Goal: Transaction & Acquisition: Purchase product/service

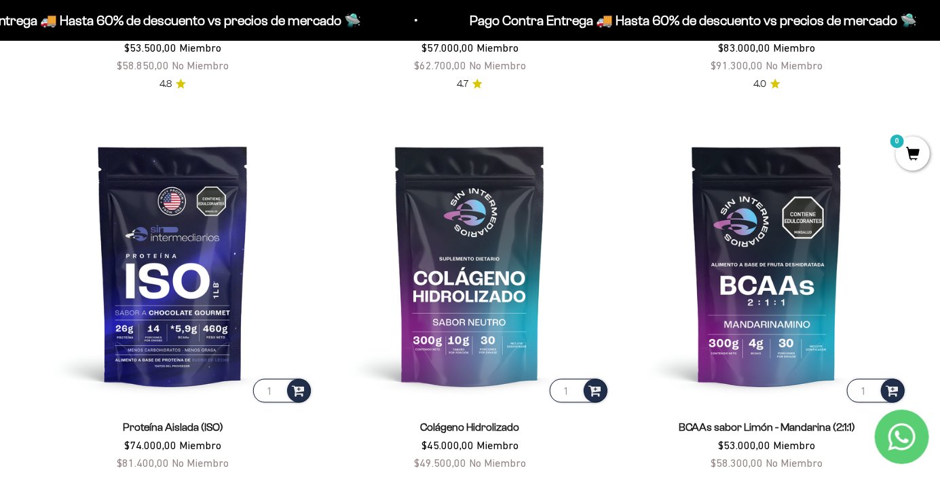
scroll to position [836, 0]
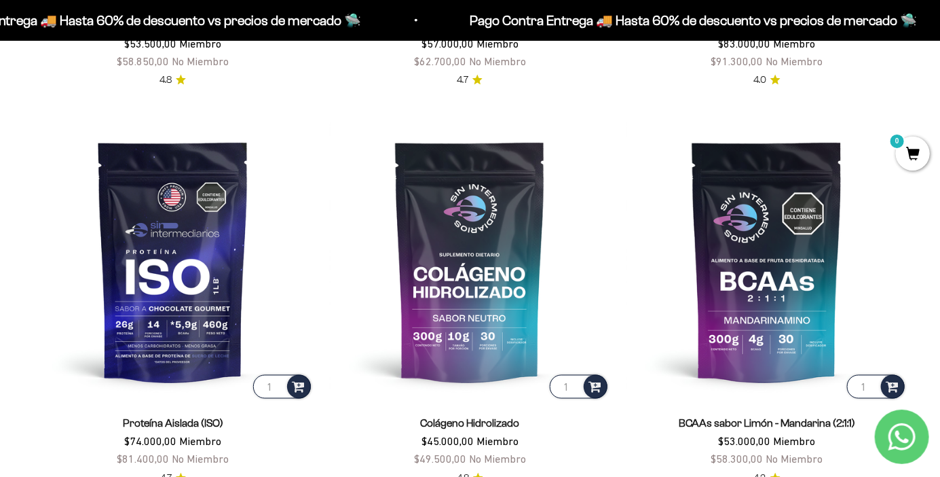
click at [132, 326] on img at bounding box center [173, 261] width 281 height 281
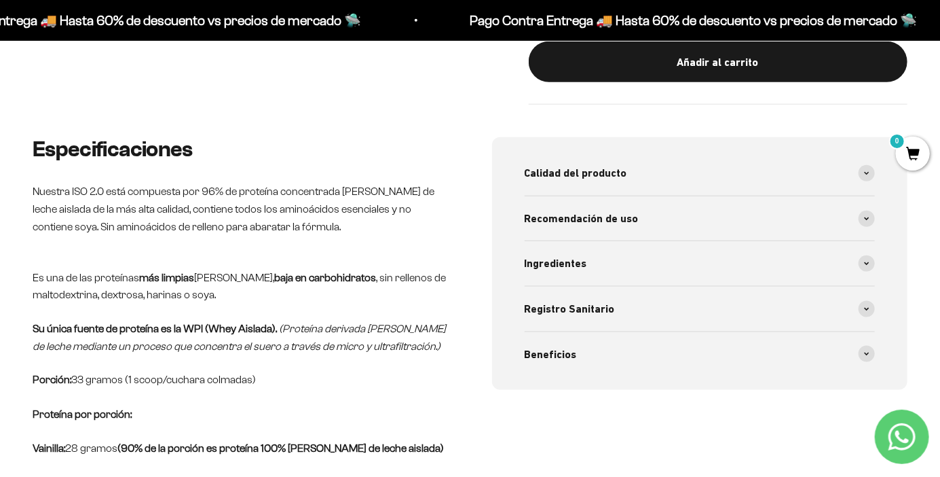
scroll to position [595, 0]
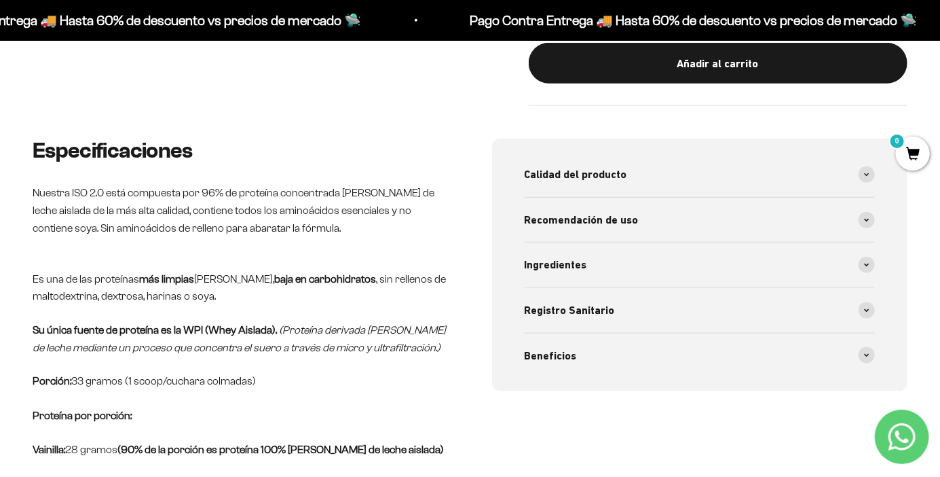
click at [868, 175] on icon at bounding box center [867, 175] width 4 height 2
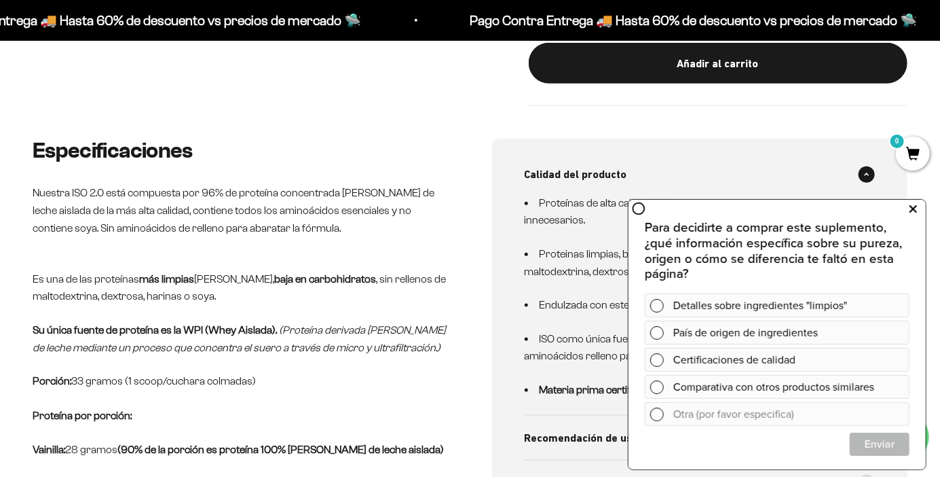
click at [907, 209] on button at bounding box center [913, 209] width 24 height 22
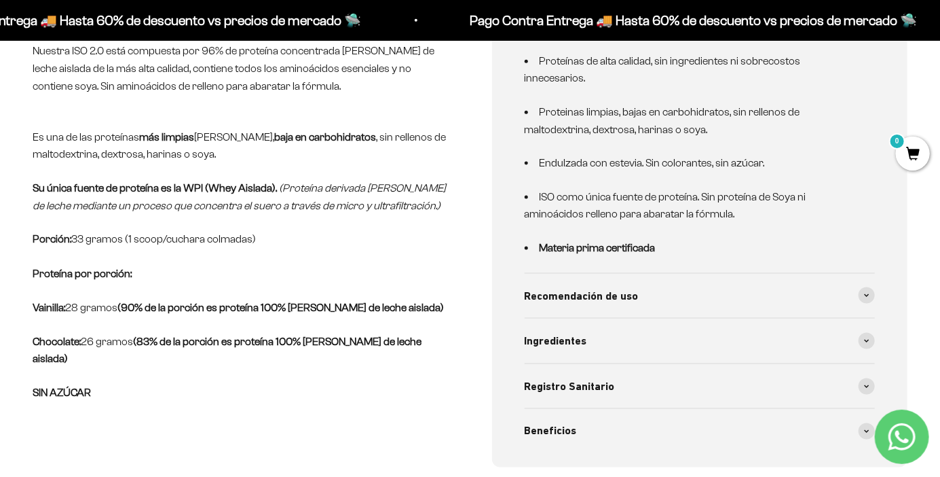
scroll to position [738, 0]
click at [867, 293] on icon at bounding box center [866, 295] width 5 height 4
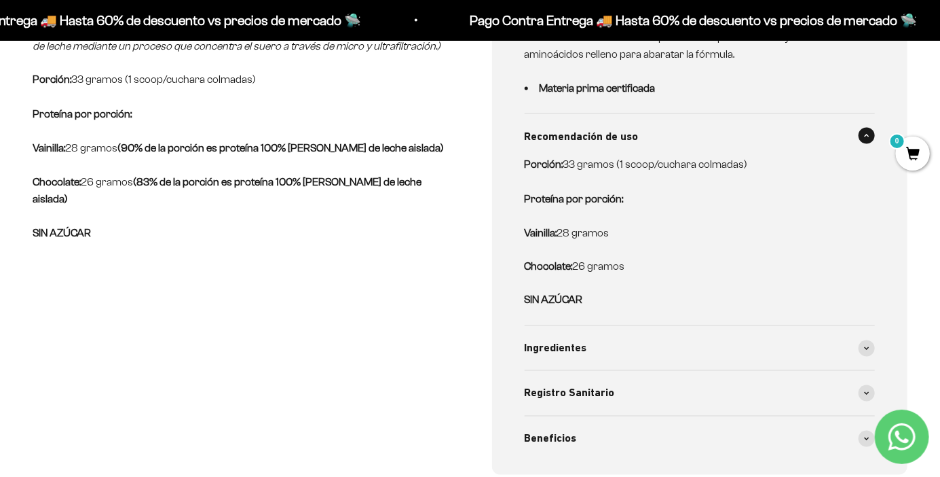
scroll to position [897, 0]
click at [867, 346] on icon at bounding box center [866, 348] width 5 height 4
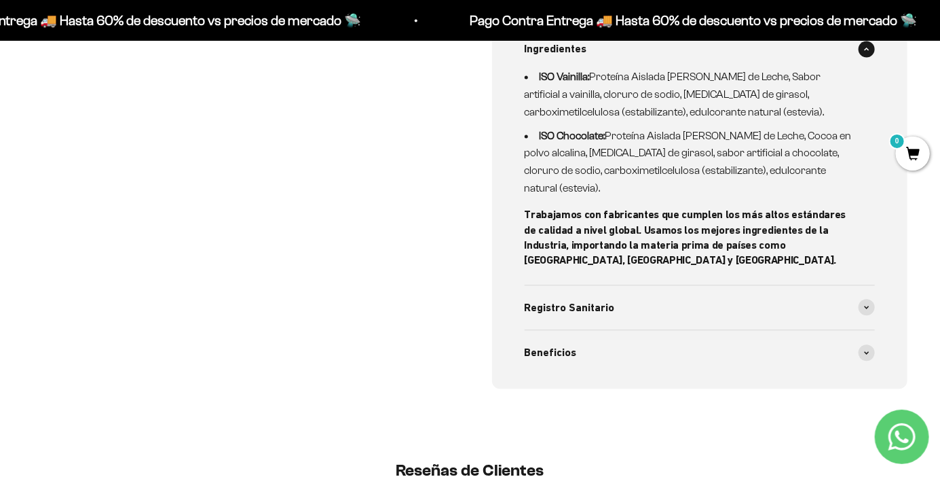
scroll to position [1198, 0]
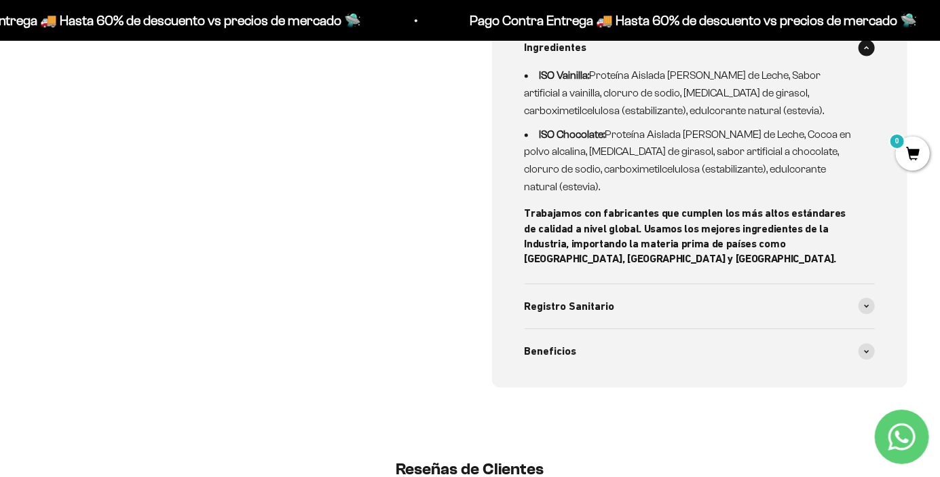
click at [874, 284] on div "Registro Sanitario" at bounding box center [700, 306] width 351 height 45
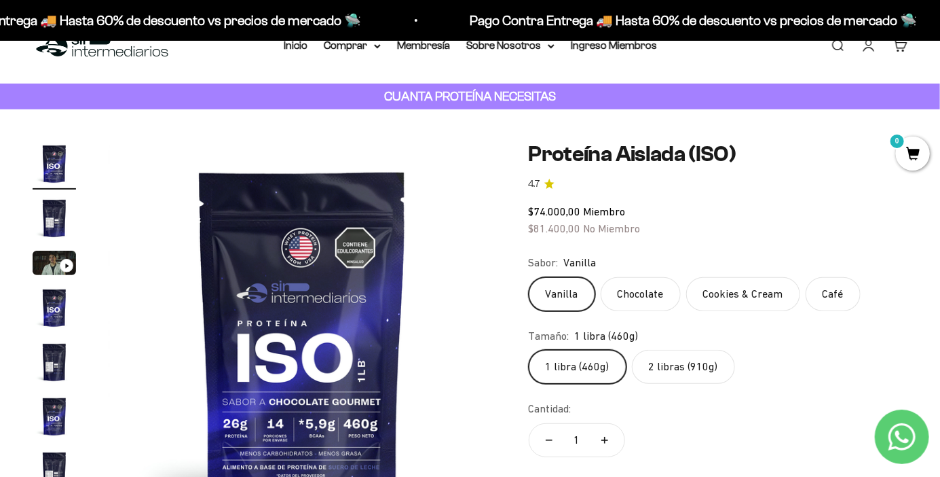
scroll to position [36, 0]
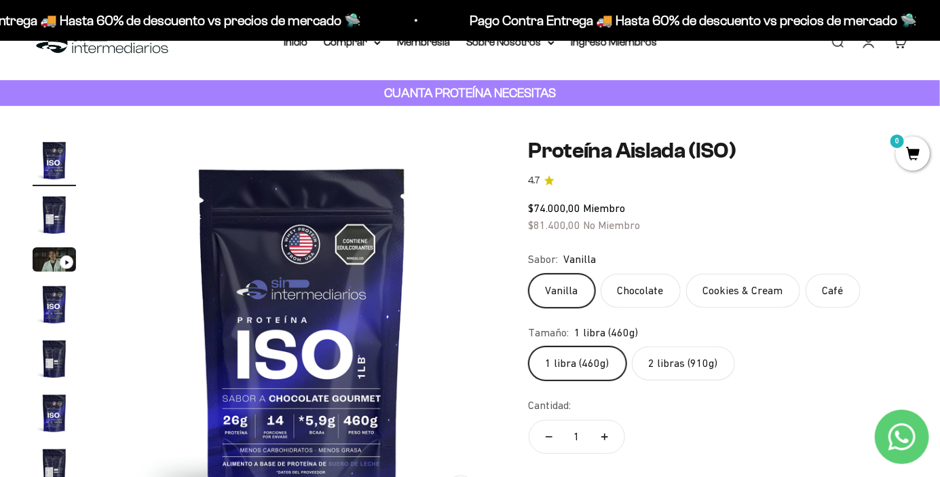
click at [55, 222] on img "Ir al artículo 2" at bounding box center [54, 214] width 43 height 43
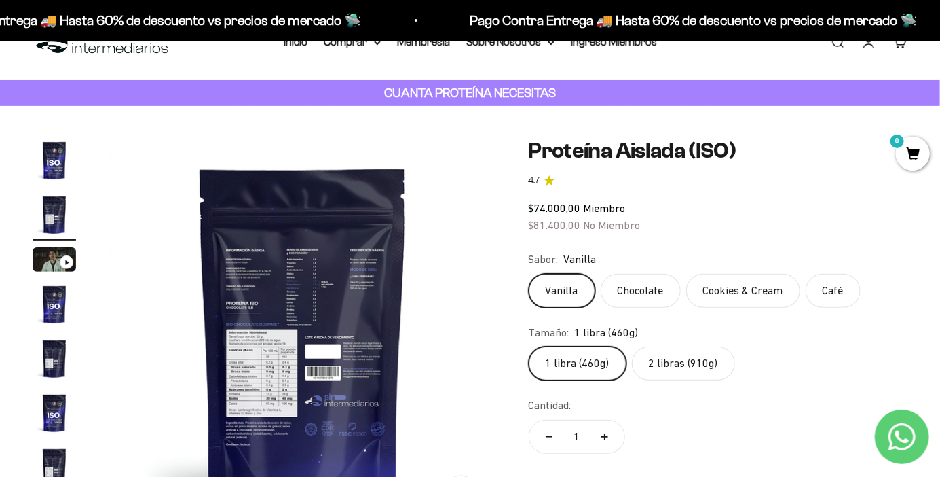
click at [64, 166] on img "Ir al artículo 1" at bounding box center [54, 159] width 43 height 43
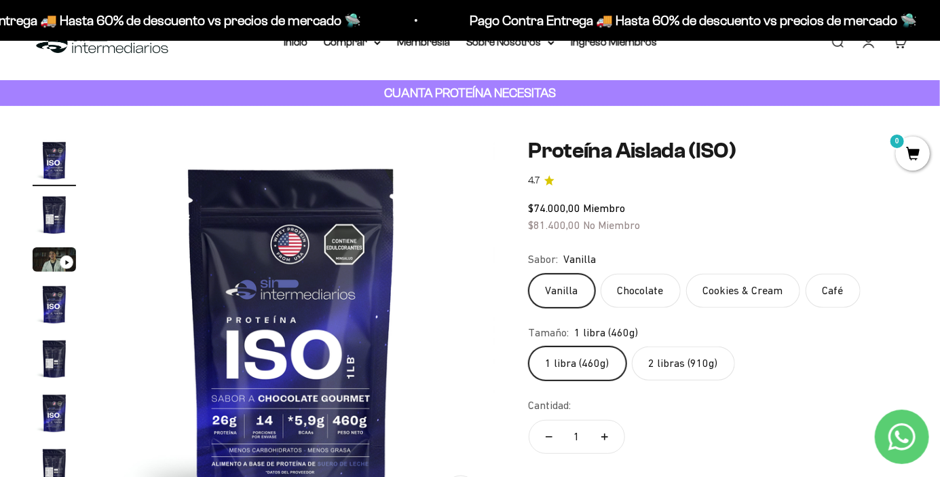
scroll to position [0, 0]
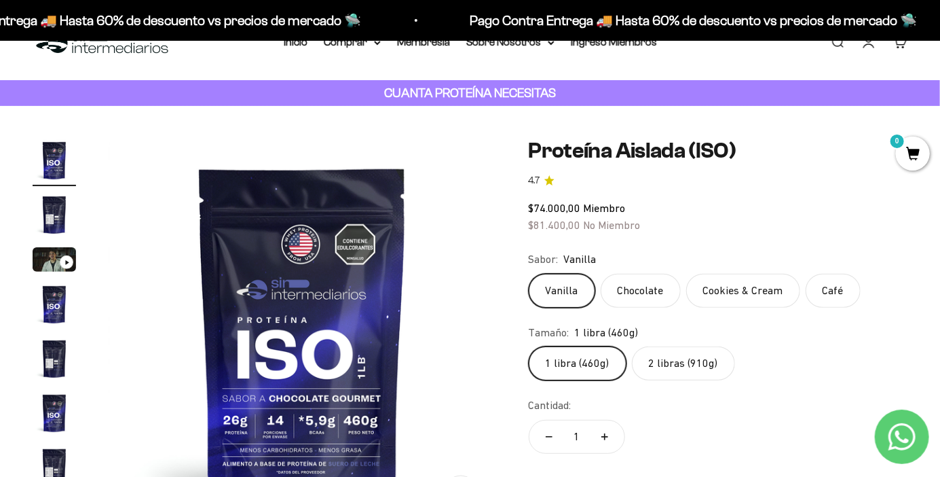
click at [701, 369] on label "2 libras (910g)" at bounding box center [683, 363] width 103 height 34
click at [529, 346] on input "2 libras (910g)" at bounding box center [528, 346] width 1 height 1
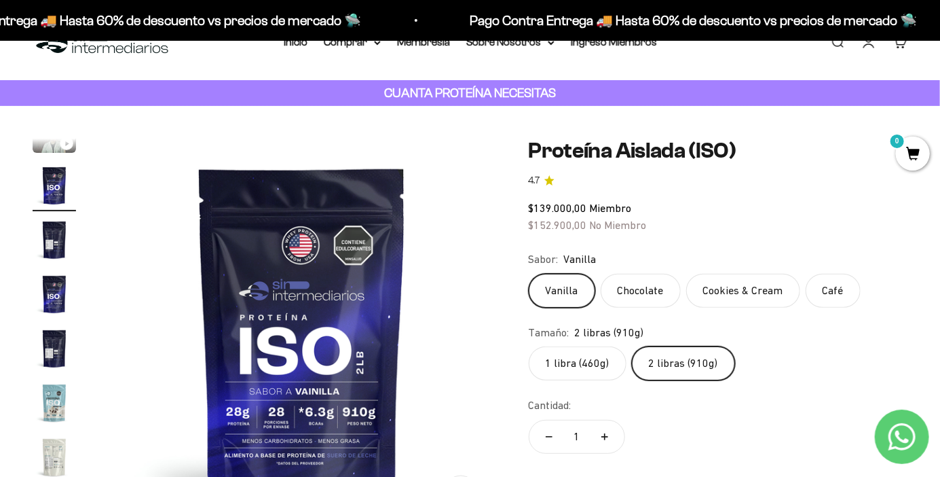
scroll to position [119, 0]
click at [54, 397] on img "Ir al artículo 8" at bounding box center [54, 402] width 43 height 43
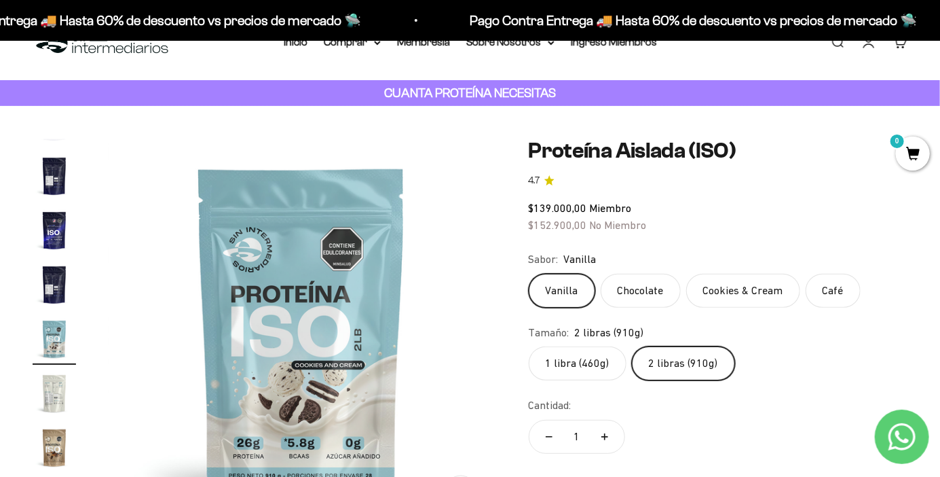
scroll to position [183, 0]
click at [56, 397] on img "Ir al artículo 9" at bounding box center [54, 392] width 43 height 43
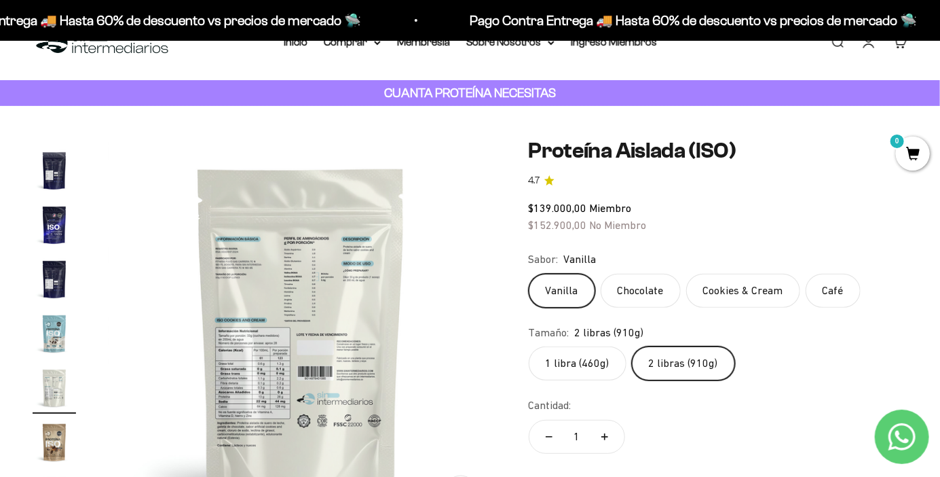
click at [49, 443] on img "Ir al artículo 10" at bounding box center [54, 441] width 43 height 43
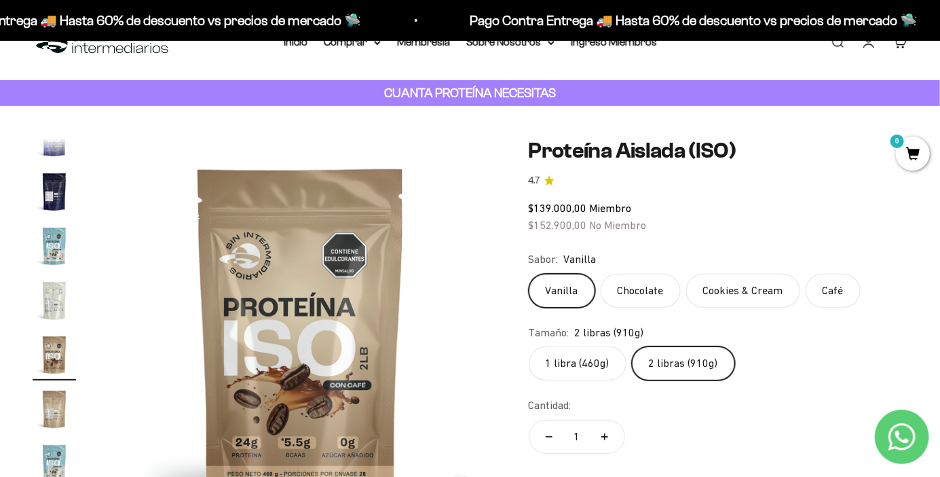
scroll to position [277, 0]
click at [54, 463] on img "Ir al artículo 12" at bounding box center [54, 461] width 43 height 43
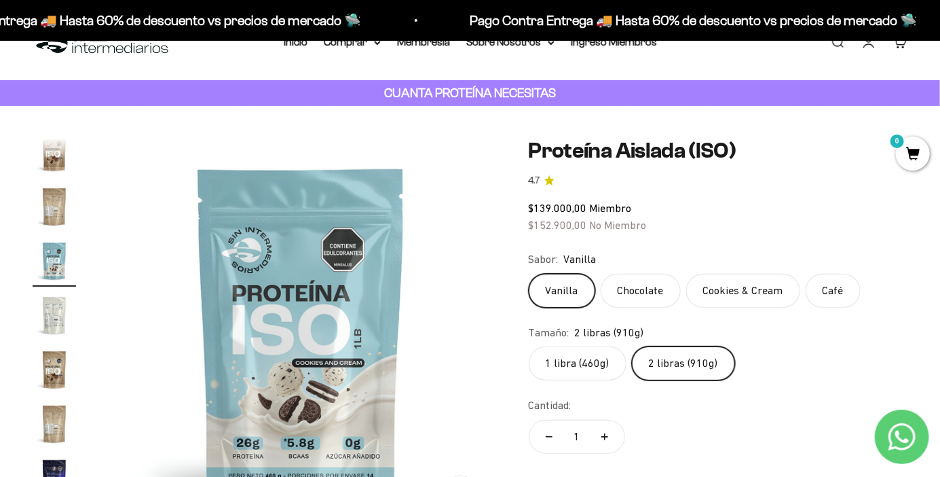
scroll to position [479, 0]
click at [54, 369] on img "Ir al artículo 14" at bounding box center [54, 367] width 43 height 43
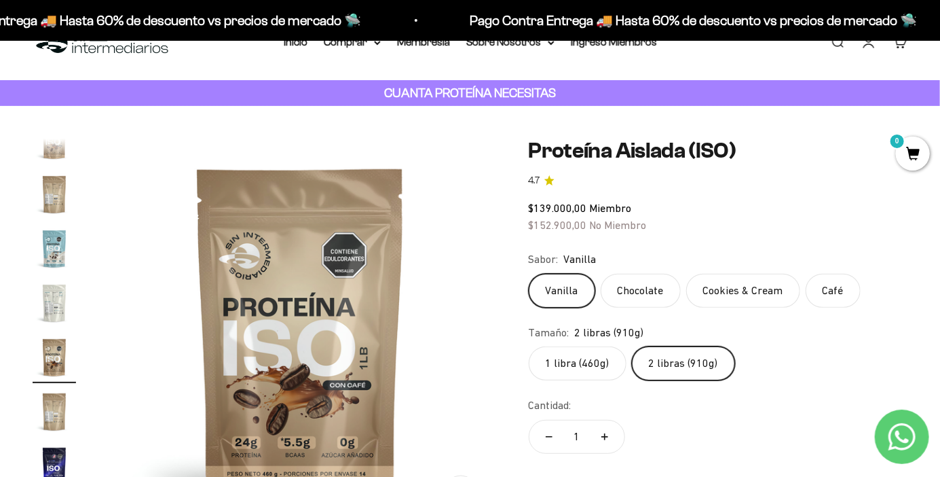
click at [54, 462] on img "Ir al artículo 16" at bounding box center [54, 465] width 43 height 43
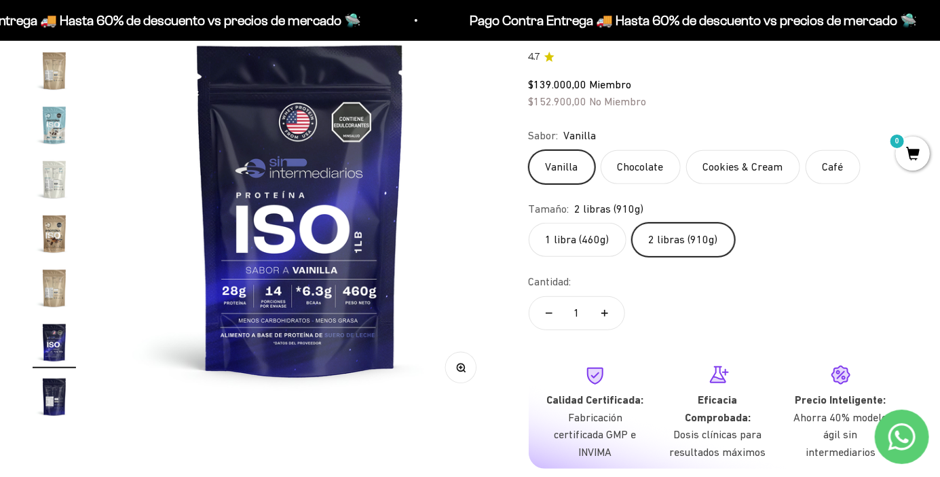
click at [604, 242] on label "1 libra (460g)" at bounding box center [578, 240] width 98 height 34
click at [529, 223] on input "1 libra (460g)" at bounding box center [528, 222] width 1 height 1
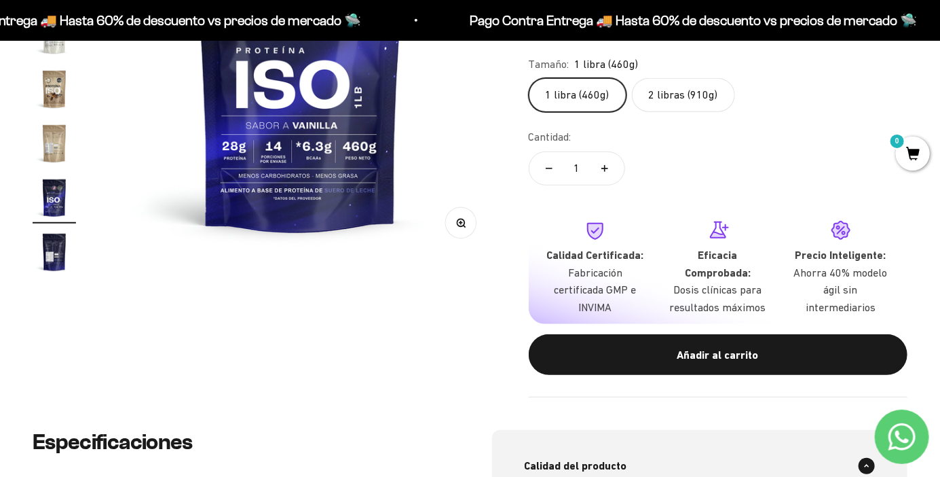
click at [844, 340] on button "Añadir al carrito" at bounding box center [718, 354] width 379 height 41
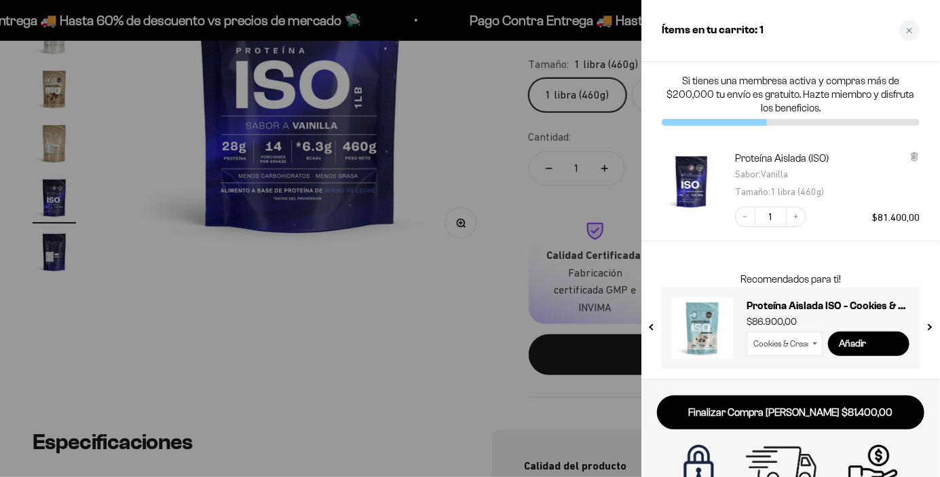
click at [164, 246] on div at bounding box center [470, 238] width 940 height 477
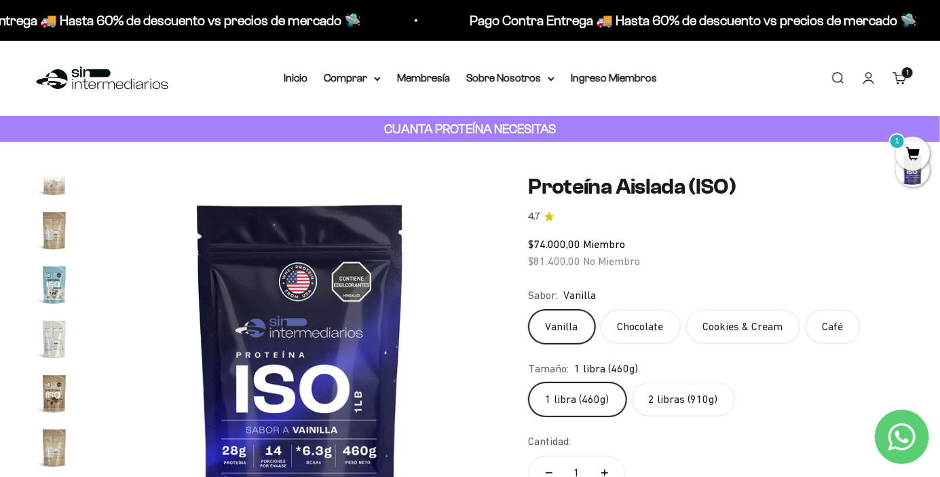
click at [301, 77] on link "Inicio" at bounding box center [296, 78] width 24 height 12
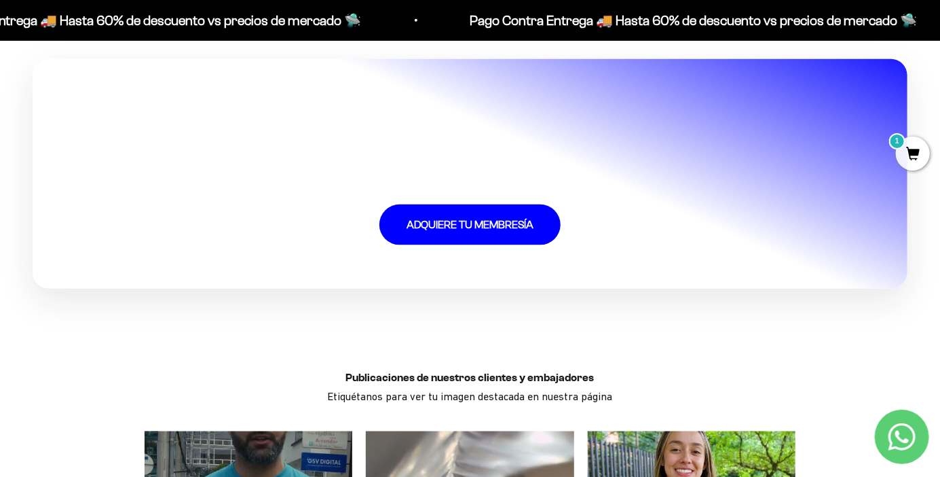
scroll to position [2916, 0]
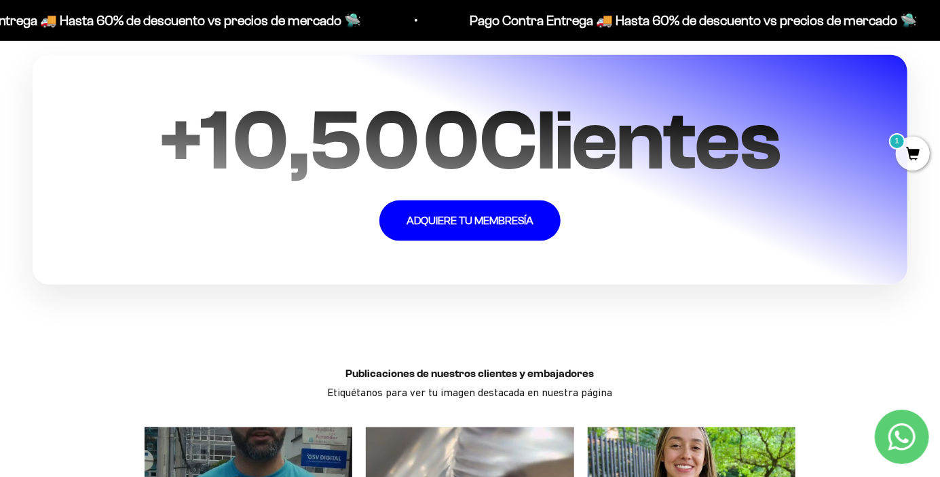
click at [530, 218] on link "ADQUIERE TU MEMBRESÍA" at bounding box center [469, 220] width 181 height 41
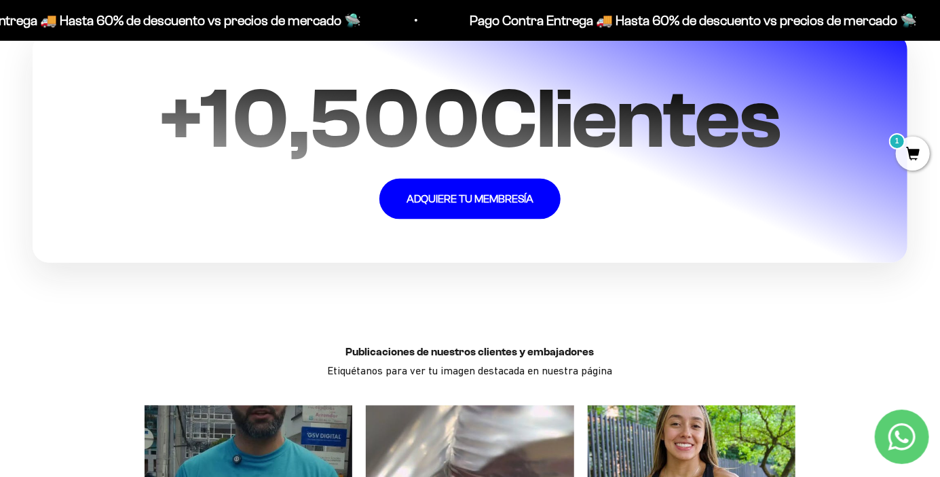
scroll to position [2959, 0]
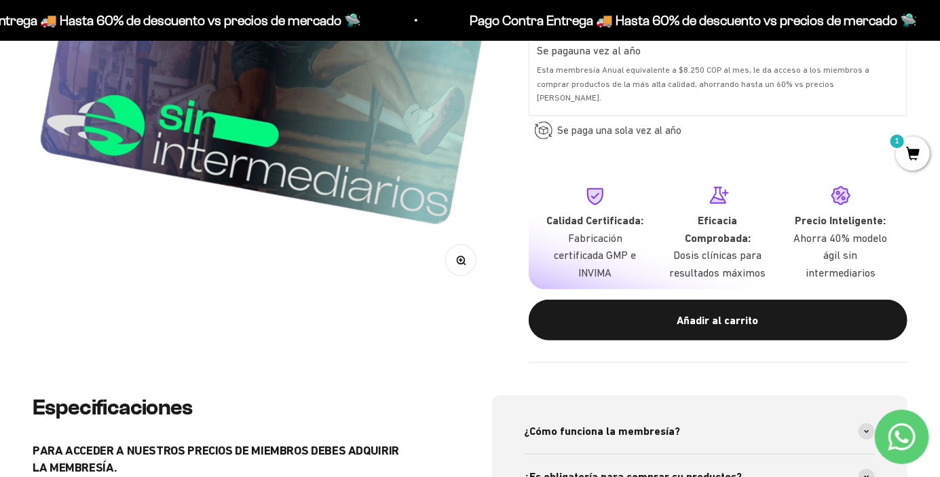
scroll to position [344, 0]
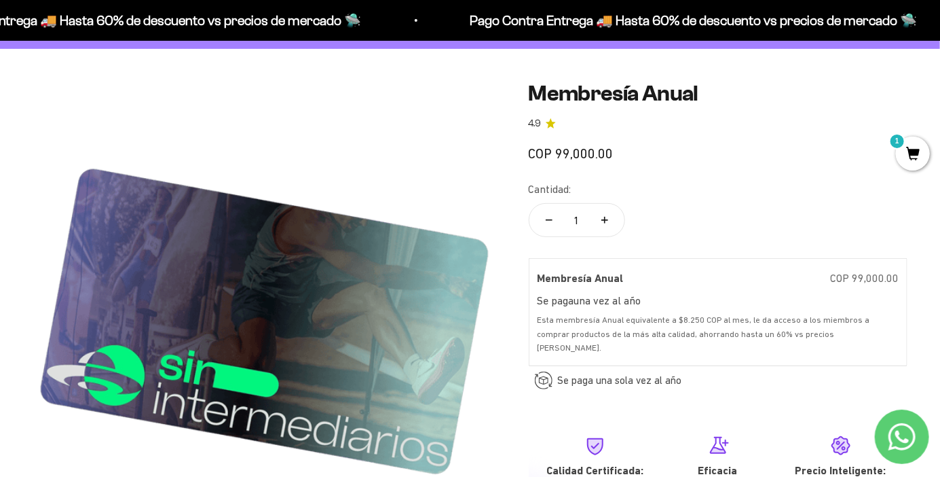
scroll to position [0, 0]
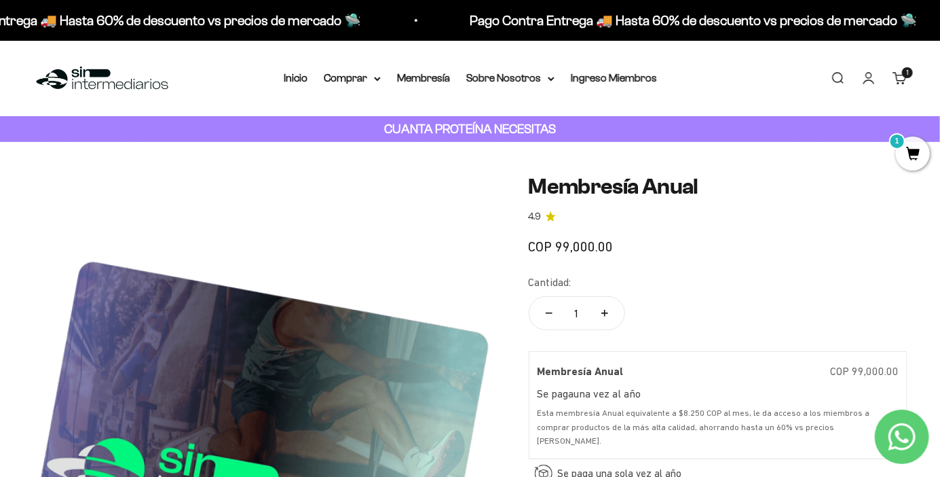
click at [337, 78] on summary "Comprar" at bounding box center [352, 78] width 57 height 18
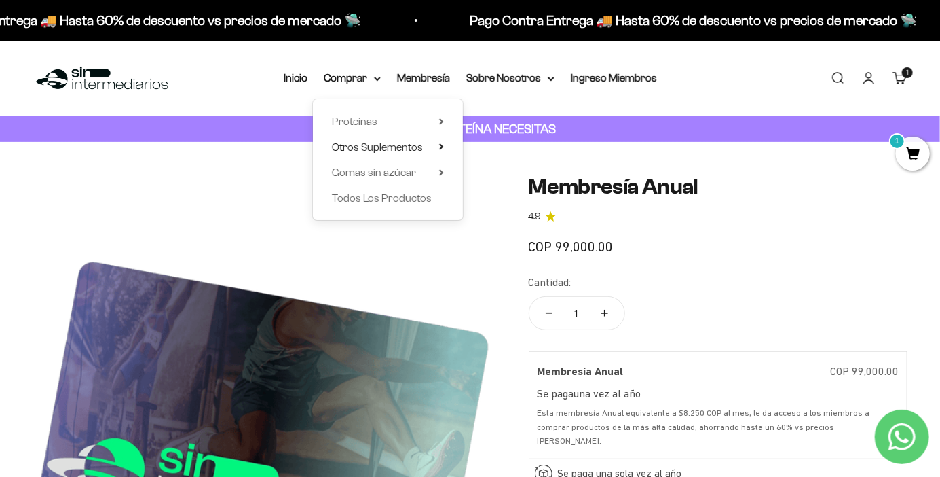
click at [350, 141] on span "Otros Suplementos" at bounding box center [377, 147] width 91 height 12
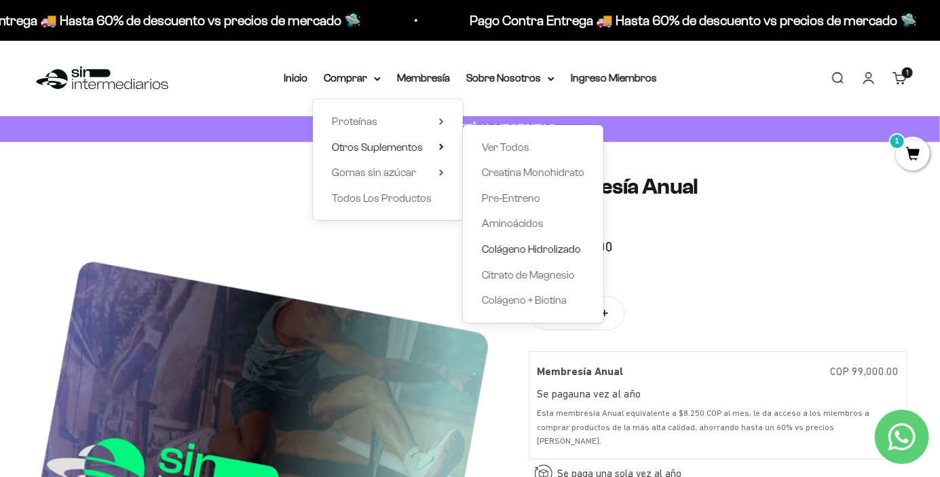
click at [551, 241] on span "Colágeno Hidrolizado" at bounding box center [531, 249] width 99 height 18
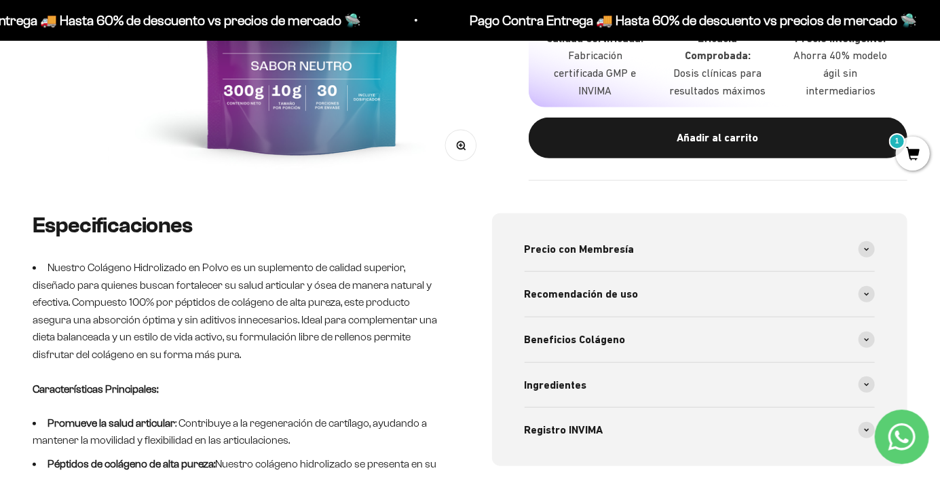
scroll to position [390, 0]
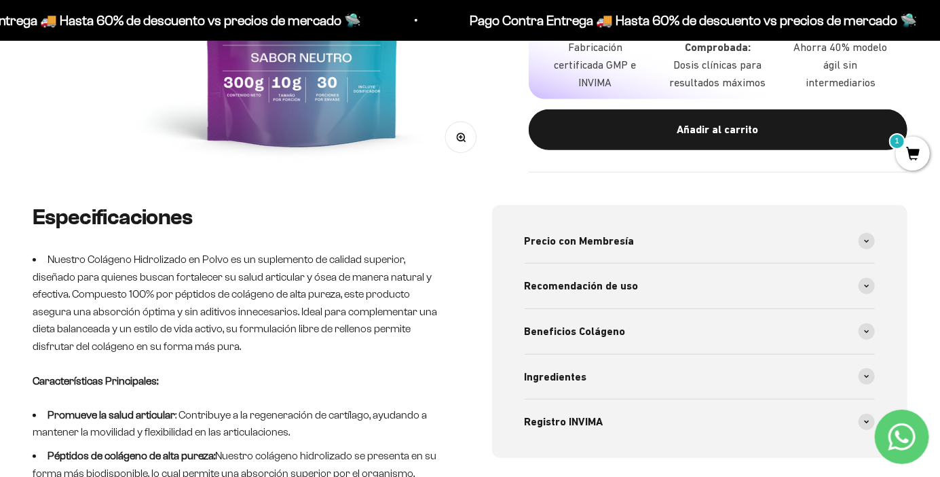
click at [868, 286] on icon at bounding box center [867, 286] width 4 height 2
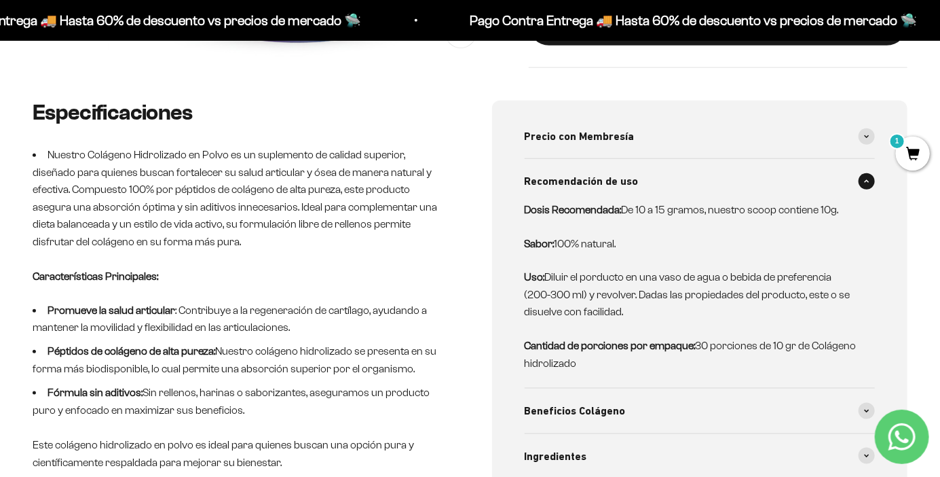
scroll to position [501, 0]
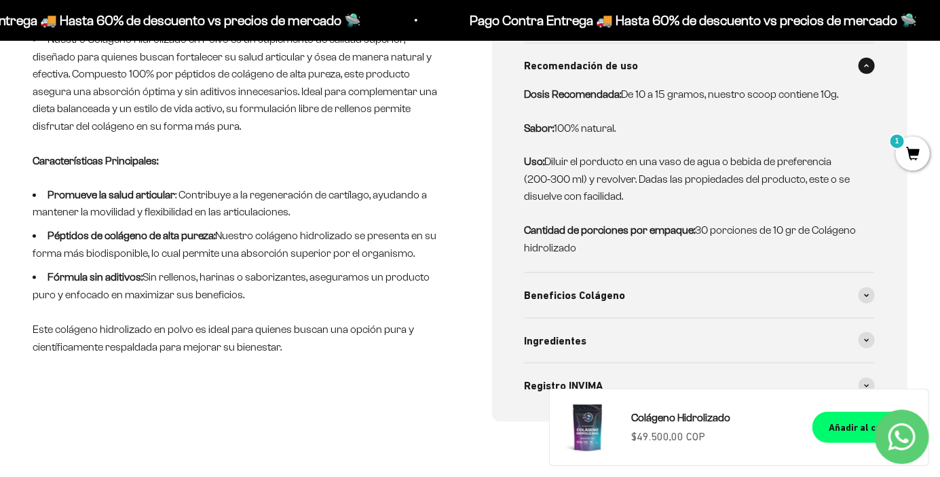
click at [869, 296] on icon at bounding box center [866, 295] width 5 height 4
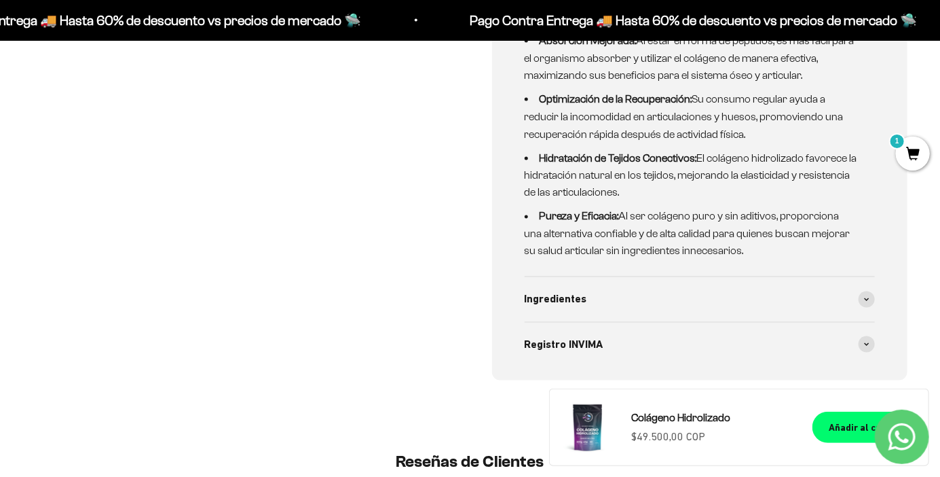
scroll to position [955, 0]
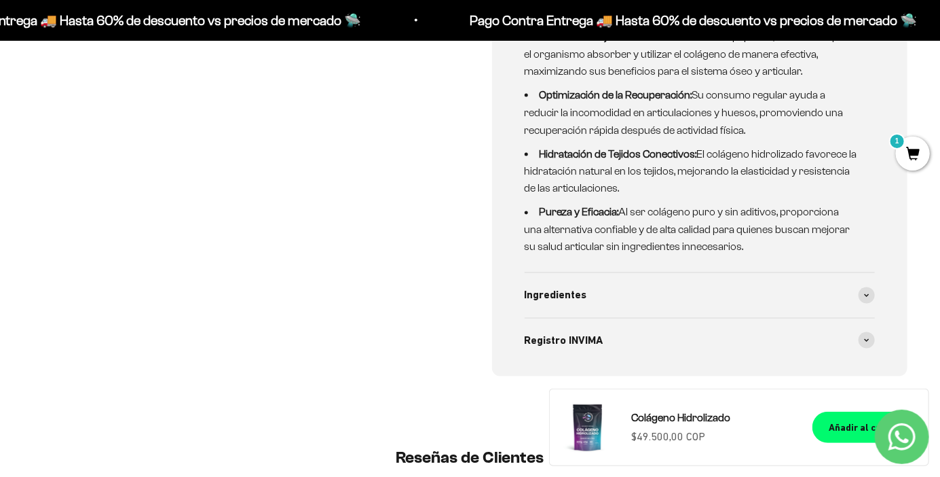
click at [868, 301] on span at bounding box center [867, 295] width 16 height 16
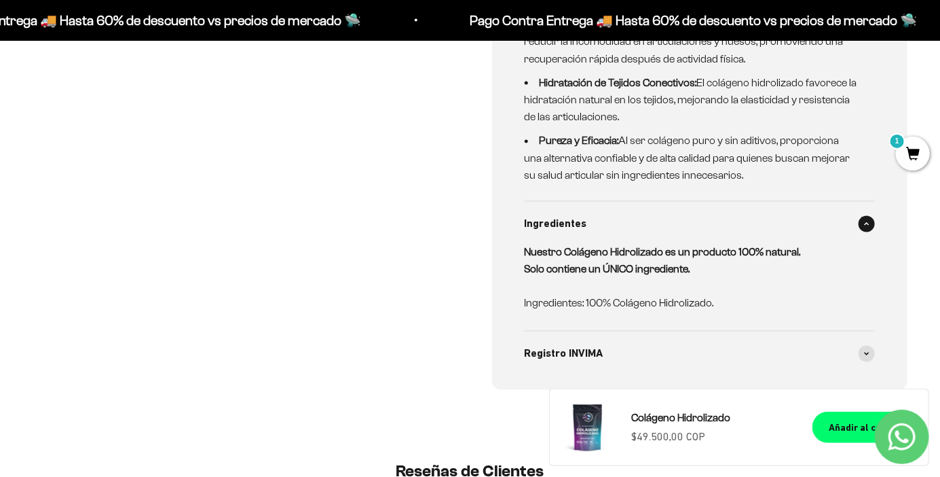
click at [860, 352] on span at bounding box center [867, 354] width 16 height 16
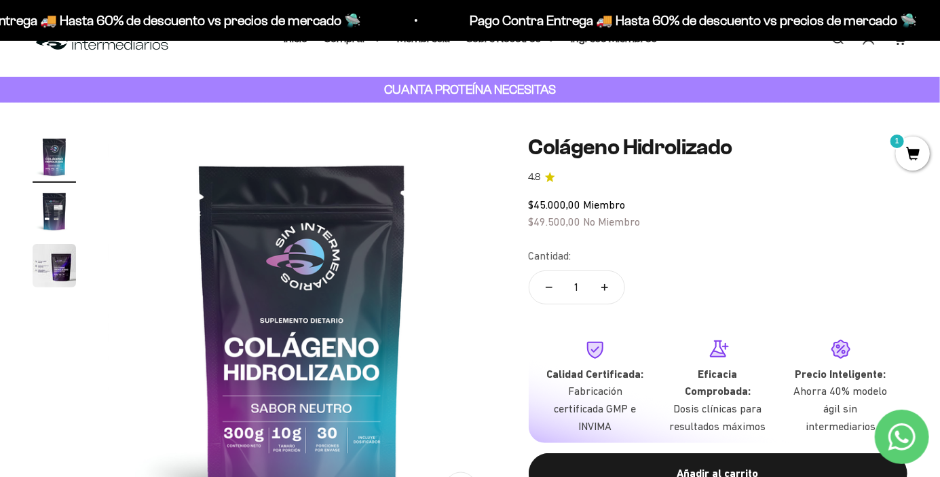
scroll to position [34, 0]
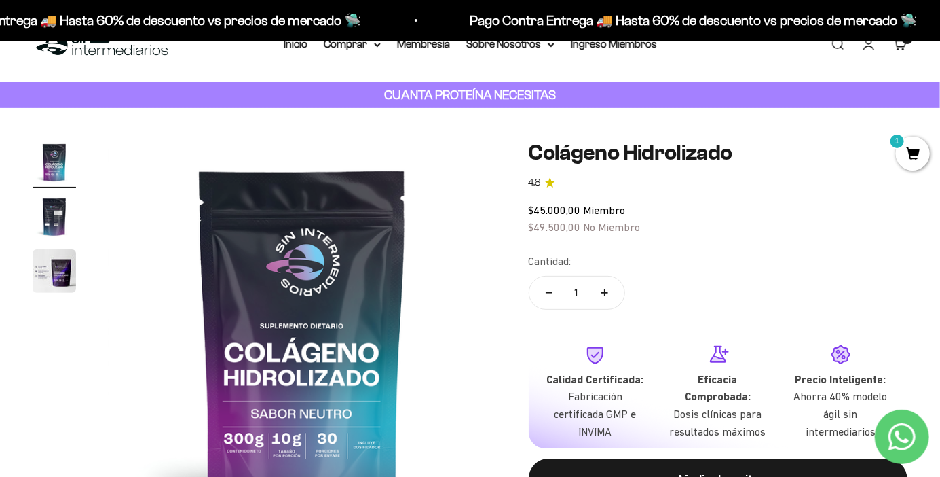
click at [49, 210] on img "Ir al artículo 2" at bounding box center [54, 216] width 43 height 43
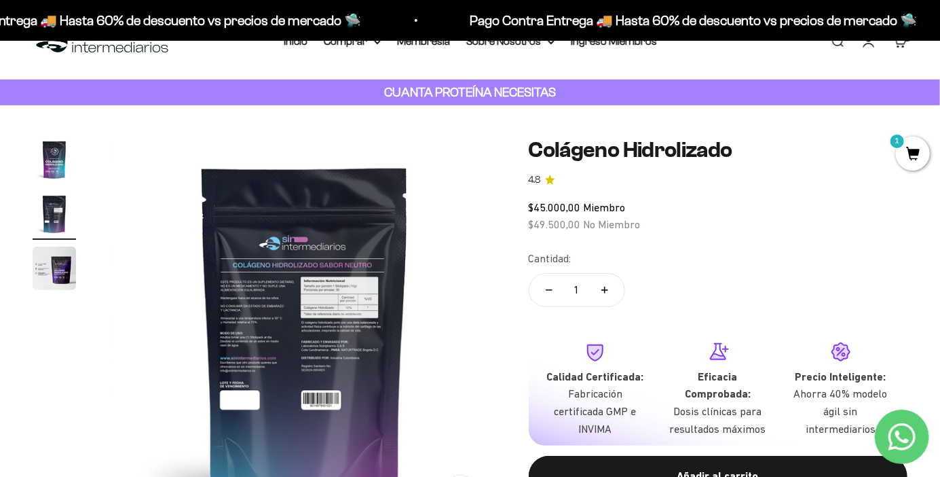
scroll to position [38, 0]
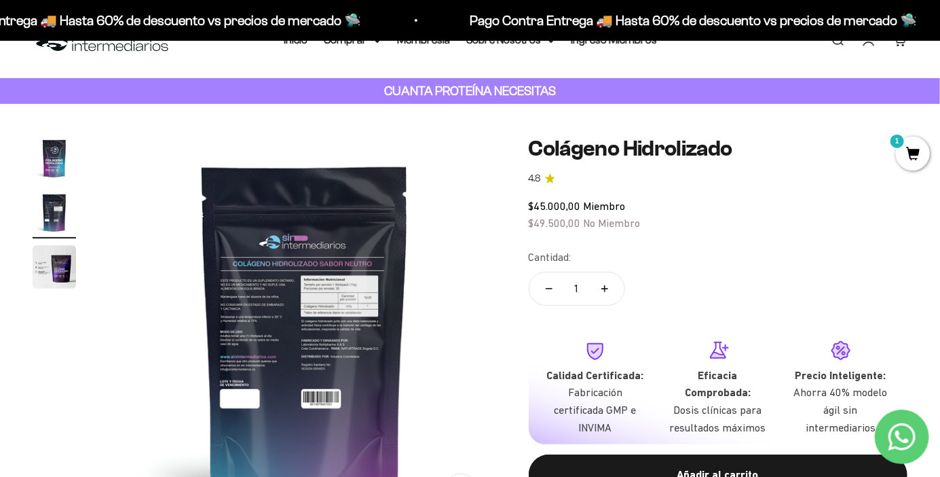
click at [62, 270] on img "Ir al artículo 3" at bounding box center [54, 266] width 43 height 43
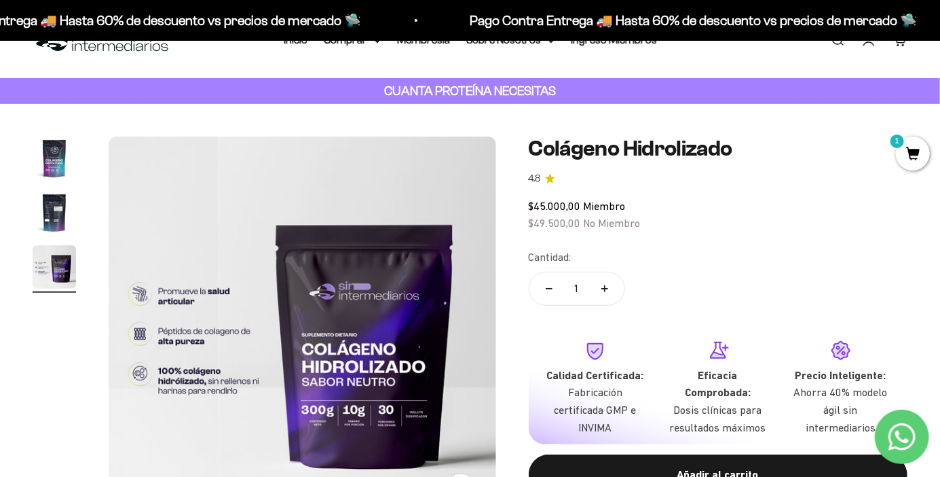
scroll to position [0, 0]
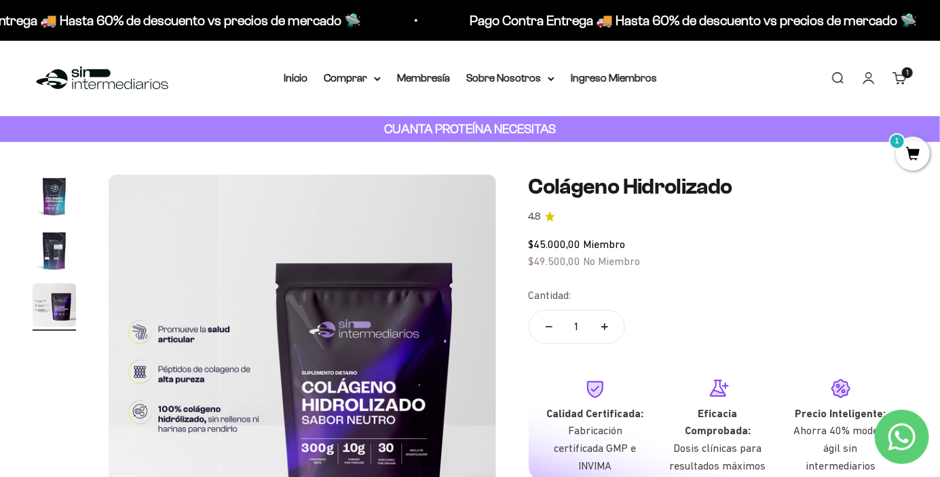
click at [521, 71] on summary "Sobre Nosotros" at bounding box center [510, 78] width 88 height 18
click at [342, 84] on summary "Comprar" at bounding box center [352, 78] width 57 height 18
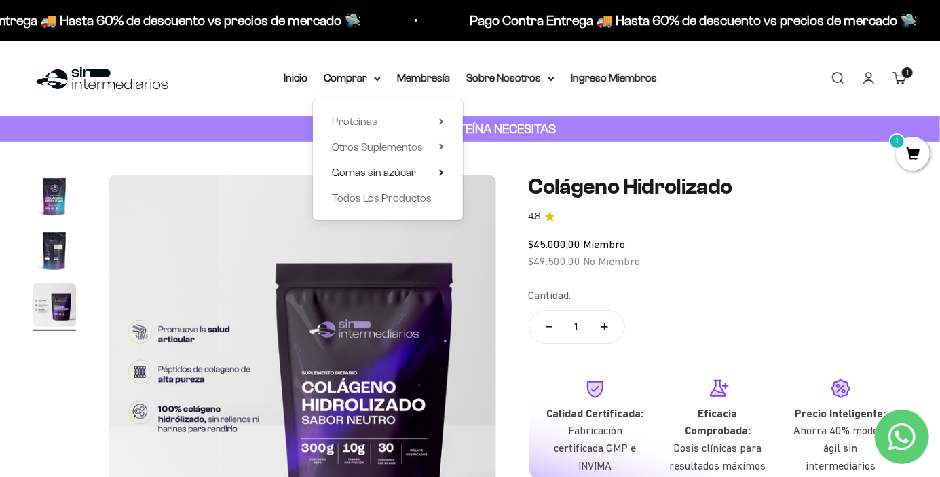
click at [420, 173] on summary "Gomas sin azúcar" at bounding box center [388, 173] width 112 height 18
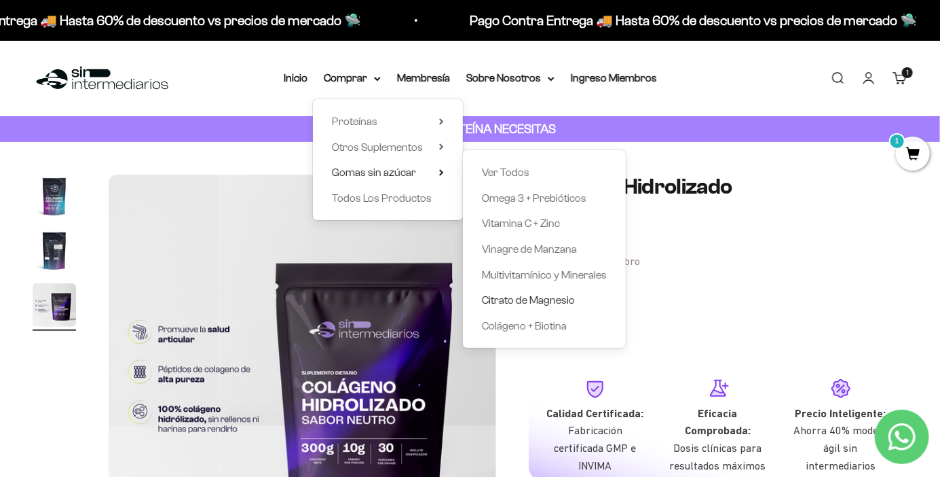
click at [540, 294] on span "Citrato de Magnesio" at bounding box center [528, 300] width 93 height 12
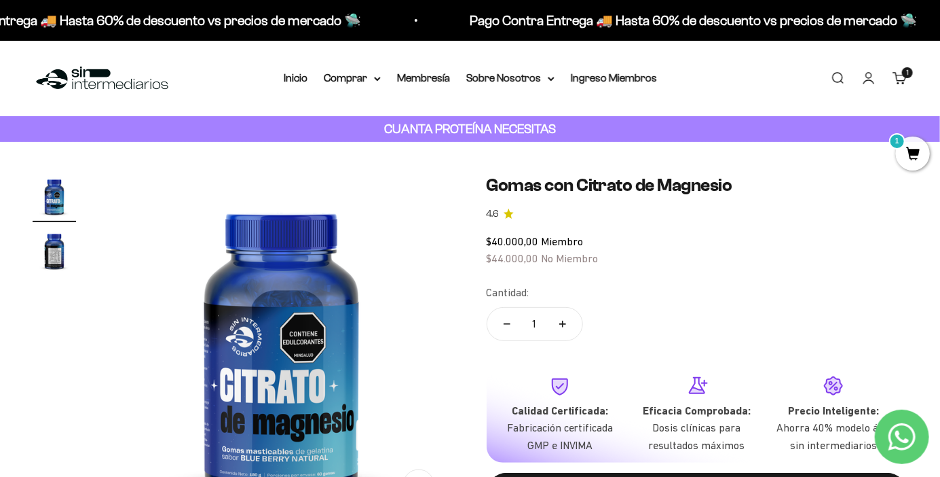
click at [62, 261] on img "Ir al artículo 2" at bounding box center [54, 250] width 43 height 43
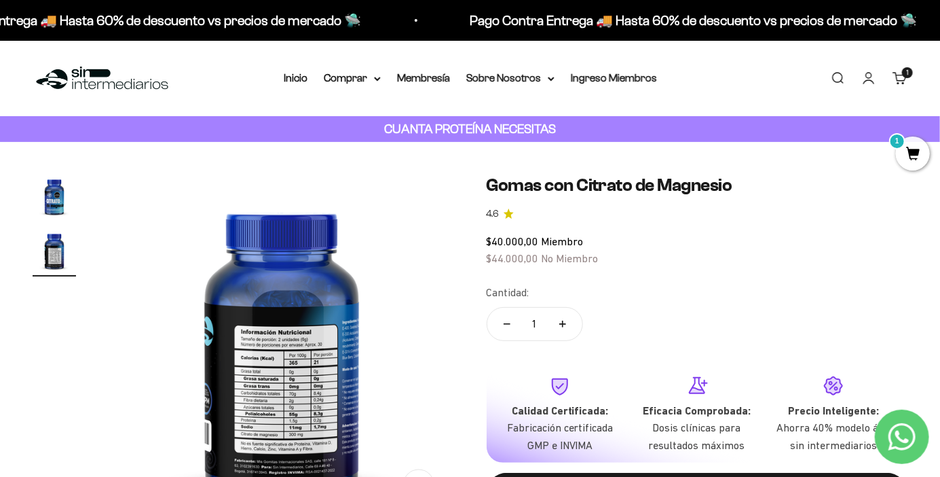
click at [830, 124] on div "CUANTA PROTEÍNA NECESITAS" at bounding box center [470, 129] width 940 height 26
click at [530, 126] on strong "CUANTA PROTEÍNA NECESITAS" at bounding box center [470, 129] width 172 height 14
click at [638, 141] on div "CUANTA PROTEÍNA NECESITAS" at bounding box center [470, 129] width 940 height 26
click at [448, 214] on img at bounding box center [282, 347] width 346 height 346
click at [434, 230] on img at bounding box center [282, 347] width 346 height 346
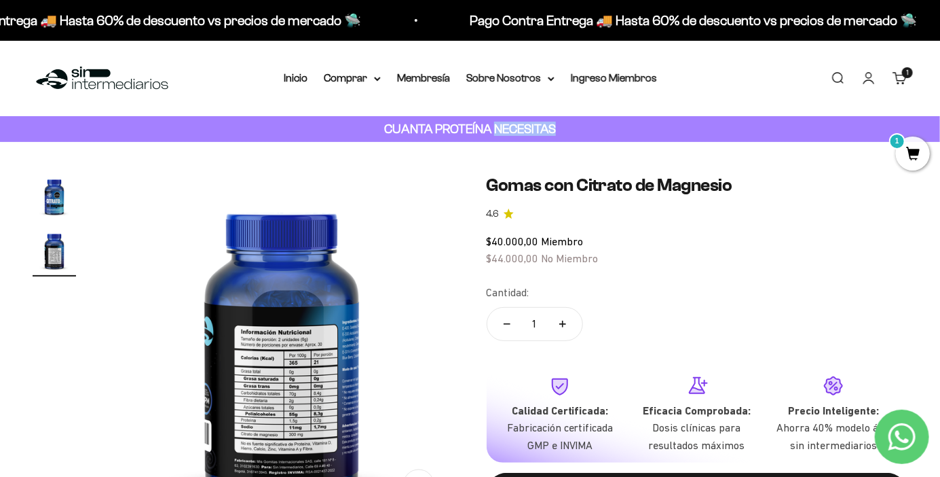
click at [412, 261] on img at bounding box center [282, 347] width 346 height 346
click at [368, 71] on summary "Comprar" at bounding box center [352, 78] width 57 height 18
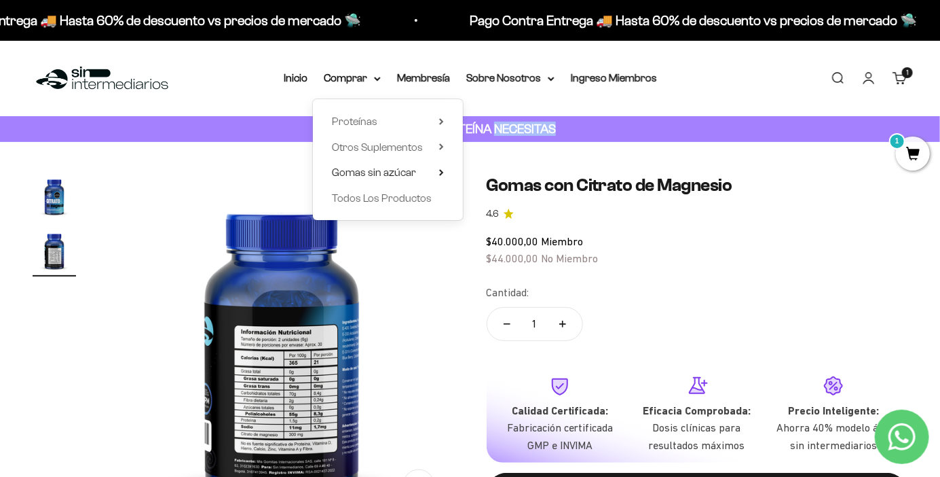
click at [422, 168] on summary "Gomas sin azúcar" at bounding box center [388, 173] width 112 height 18
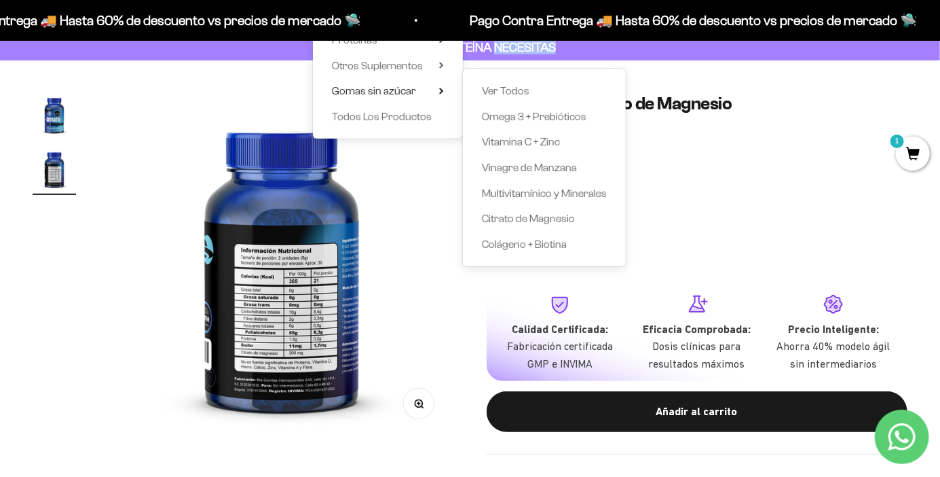
scroll to position [77, 0]
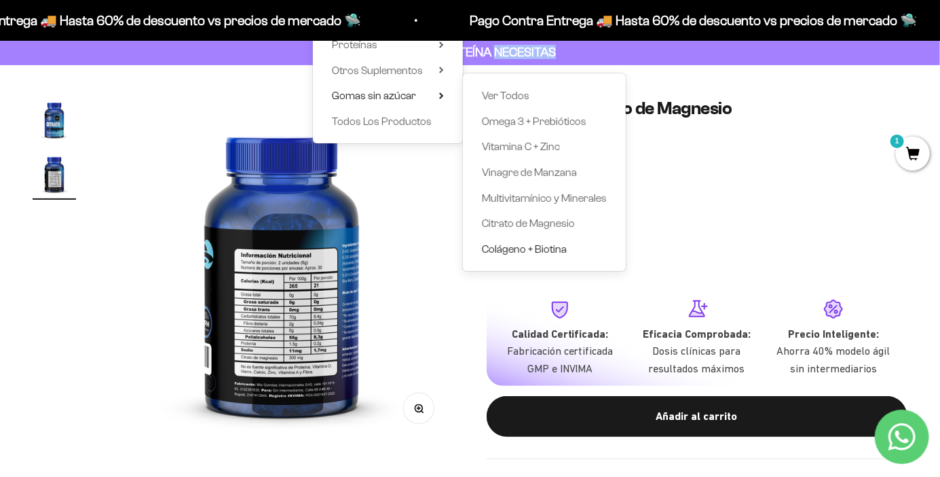
click at [551, 245] on span "Colágeno + Biotina" at bounding box center [524, 249] width 85 height 12
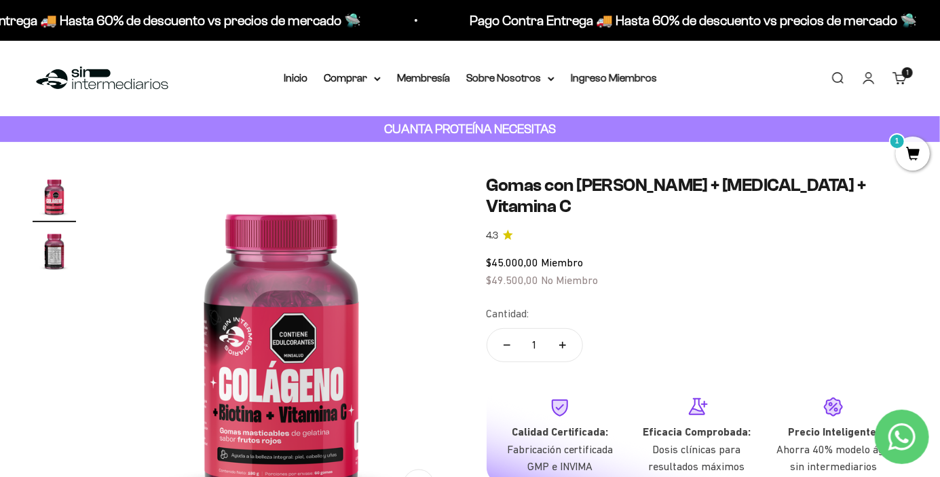
click at [910, 143] on span "1" at bounding box center [913, 153] width 34 height 34
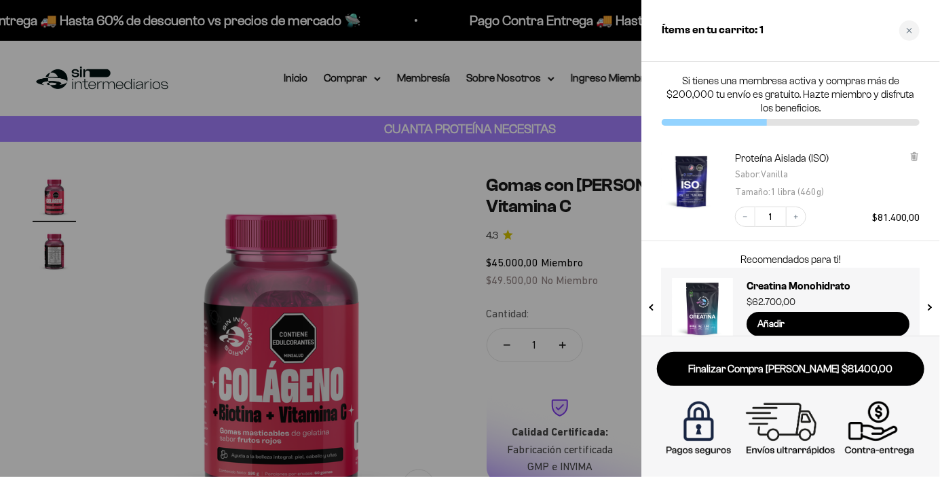
scroll to position [24, 0]
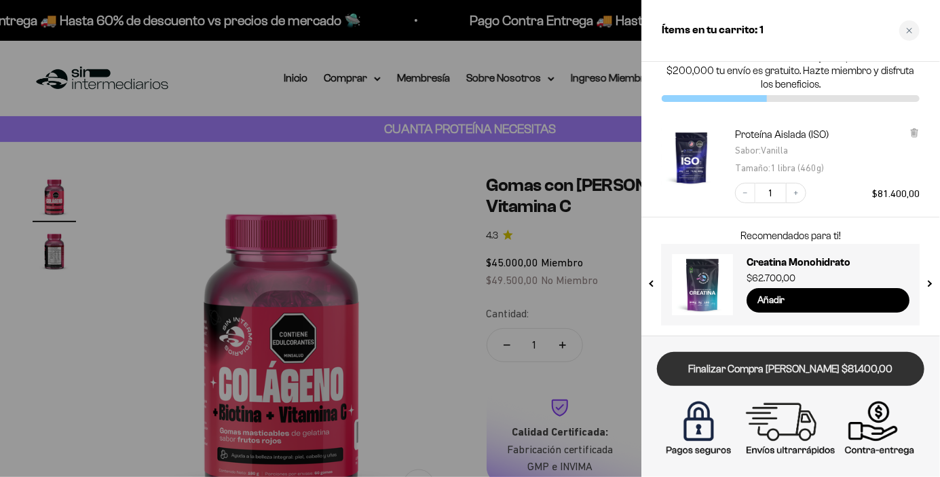
click at [863, 375] on link "Finalizar Compra [PERSON_NAME] $81.400,00" at bounding box center [790, 369] width 267 height 35
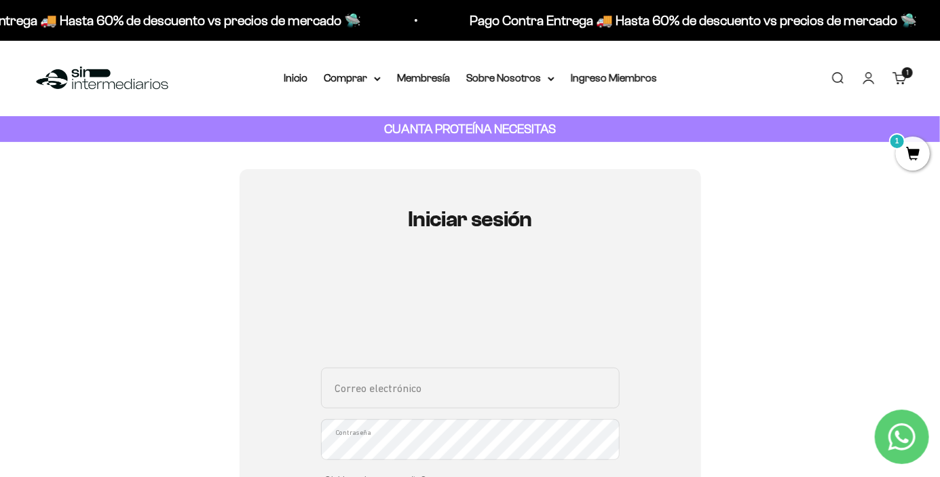
click at [902, 80] on link "Carrito 1 artículo 1" at bounding box center [900, 78] width 15 height 15
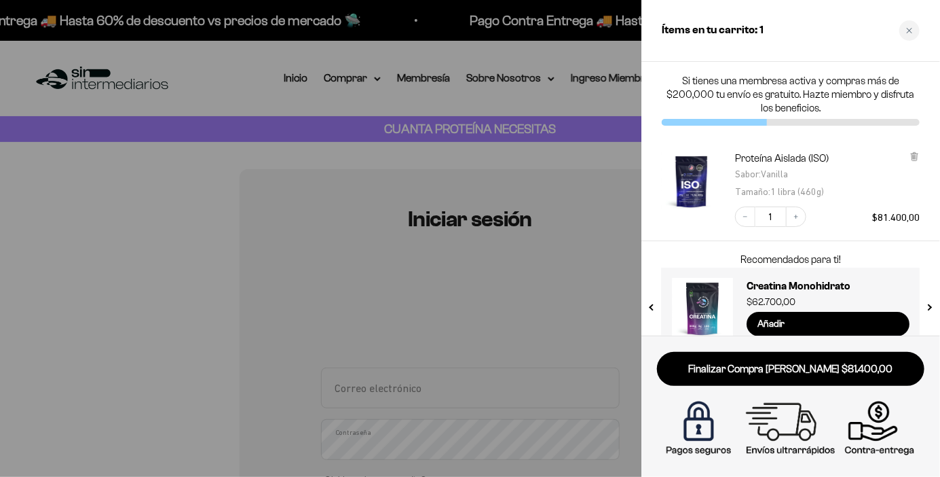
scroll to position [24, 0]
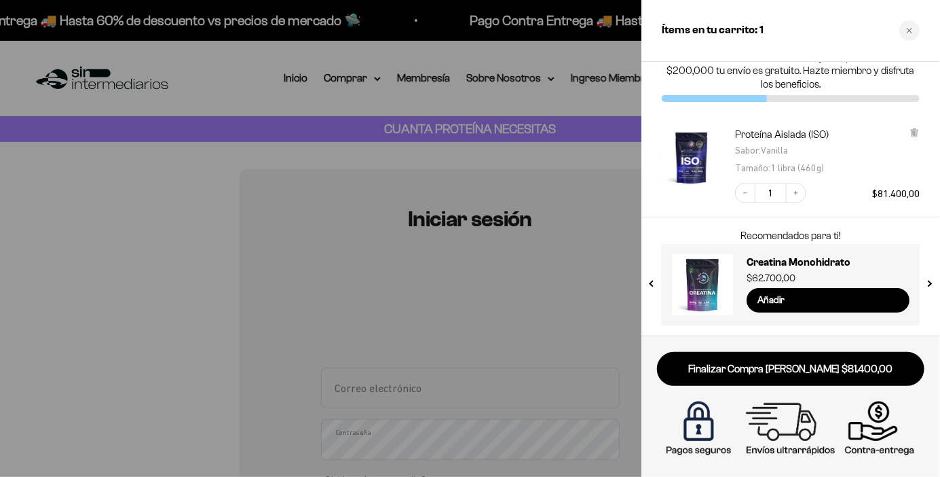
click at [85, 316] on div at bounding box center [470, 238] width 940 height 477
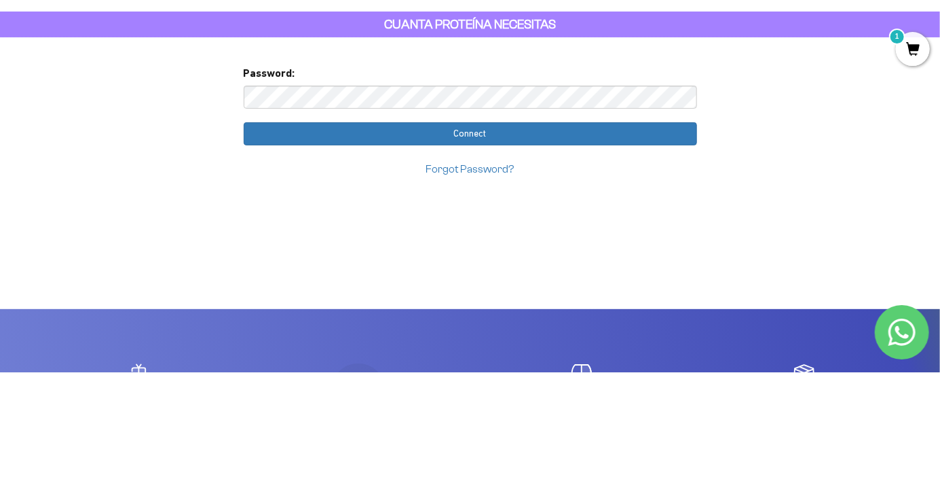
click at [597, 238] on input "Connect" at bounding box center [470, 238] width 453 height 23
